Goal: Task Accomplishment & Management: Manage account settings

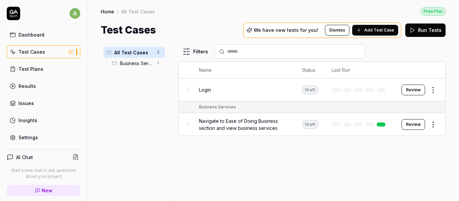
click at [35, 49] on div "Test Cases" at bounding box center [31, 51] width 27 height 7
click at [37, 55] on link "Test Cases" at bounding box center [44, 51] width 74 height 13
click at [76, 13] on div "a Dashboard Test Cases Test Plans Results Issues Insights Settings" at bounding box center [43, 75] width 87 height 137
click at [70, 13] on html "a Dashboard Test Cases Test Plans Results Issues Insights Settings AI Chat Star…" at bounding box center [229, 100] width 459 height 201
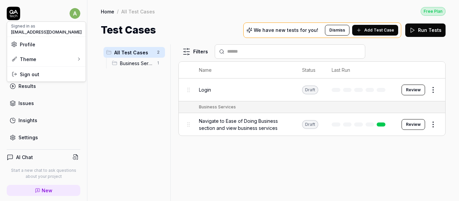
click at [34, 46] on span "Profile" at bounding box center [27, 44] width 15 height 7
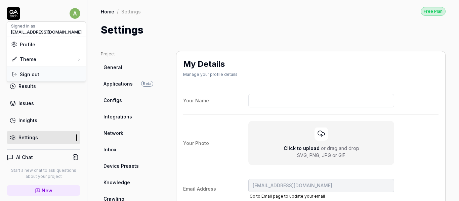
click at [39, 72] on span "Sign out" at bounding box center [46, 74] width 71 height 7
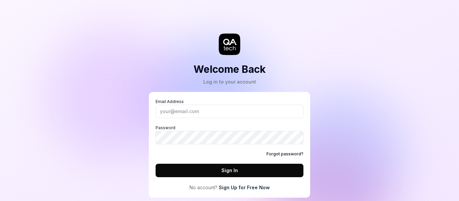
click at [332, 69] on div "Welcome Back Log in to your account Email Address Password Forgot password? Sig…" at bounding box center [229, 100] width 459 height 201
click at [203, 69] on h2 "Welcome Back" at bounding box center [229, 69] width 72 height 15
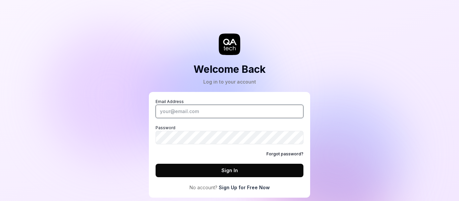
click at [202, 106] on input "Email Address" at bounding box center [230, 111] width 148 height 13
type input "[EMAIL_ADDRESS][DOMAIN_NAME]"
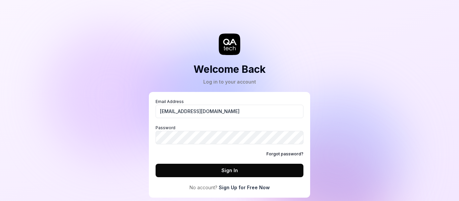
click at [167, 170] on button "Sign In" at bounding box center [230, 170] width 148 height 13
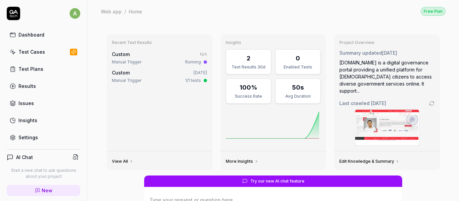
type textarea "*"
click at [24, 49] on div "Test Cases" at bounding box center [31, 51] width 27 height 7
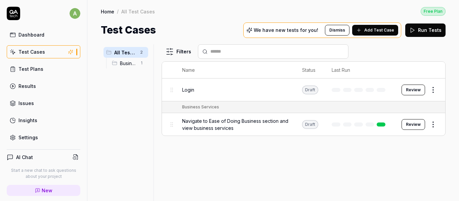
click at [144, 124] on div "All Test Cases 2 Business Services 1 Filters Name Status Last Run Login Draft R…" at bounding box center [273, 122] width 345 height 157
